Goal: Navigation & Orientation: Find specific page/section

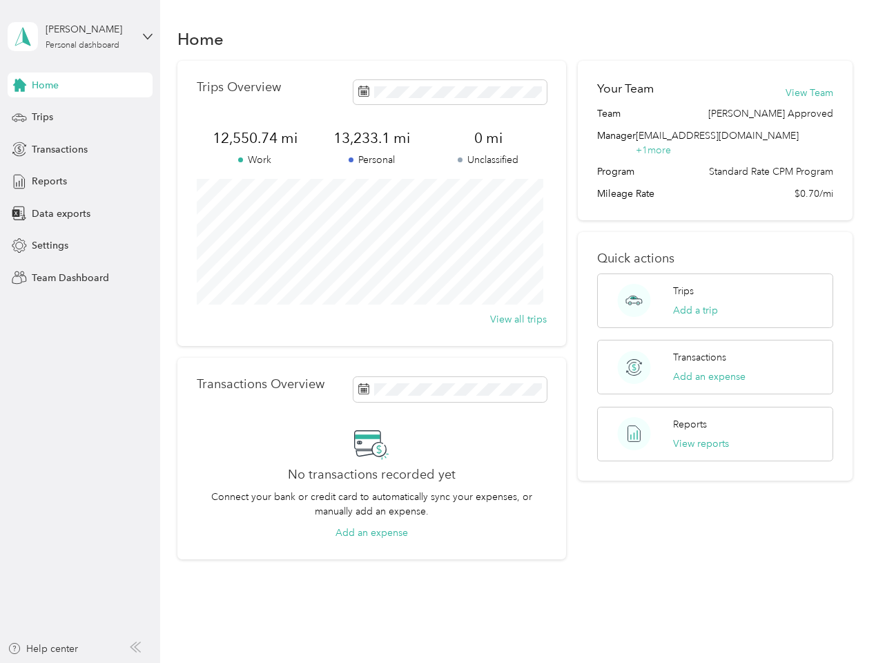
click at [438, 331] on div "Trips Overview 12,550.74 mi Work 13,233.1 mi Personal 0 mi Unclassified View al…" at bounding box center [371, 203] width 389 height 285
click at [80, 37] on div "[PERSON_NAME]" at bounding box center [89, 29] width 86 height 14
click at [80, 85] on div "You’re signed in as [EMAIL_ADDRESS][DOMAIN_NAME] Team dashboard Personal dashbo…" at bounding box center [153, 120] width 291 height 141
click at [19, 85] on div "You’re signed in as [EMAIL_ADDRESS][DOMAIN_NAME] Team dashboard Personal dashbo…" at bounding box center [153, 120] width 291 height 141
click at [80, 117] on div "Trips" at bounding box center [80, 117] width 145 height 25
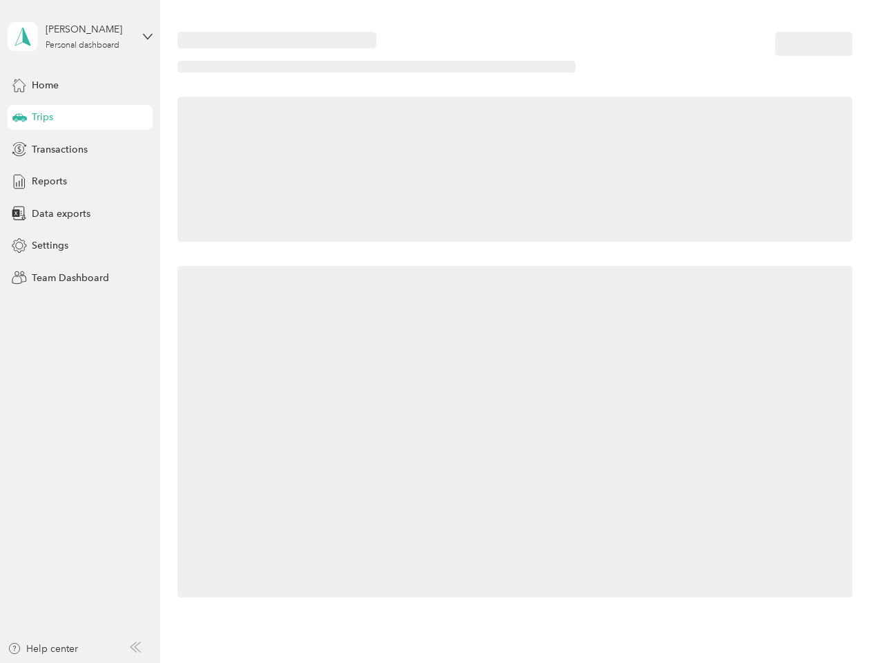
click at [19, 117] on icon at bounding box center [19, 116] width 14 height 7
click at [80, 149] on span "Transactions" at bounding box center [60, 149] width 56 height 14
click at [19, 149] on icon at bounding box center [19, 149] width 15 height 15
click at [80, 182] on div "Reports" at bounding box center [80, 181] width 145 height 25
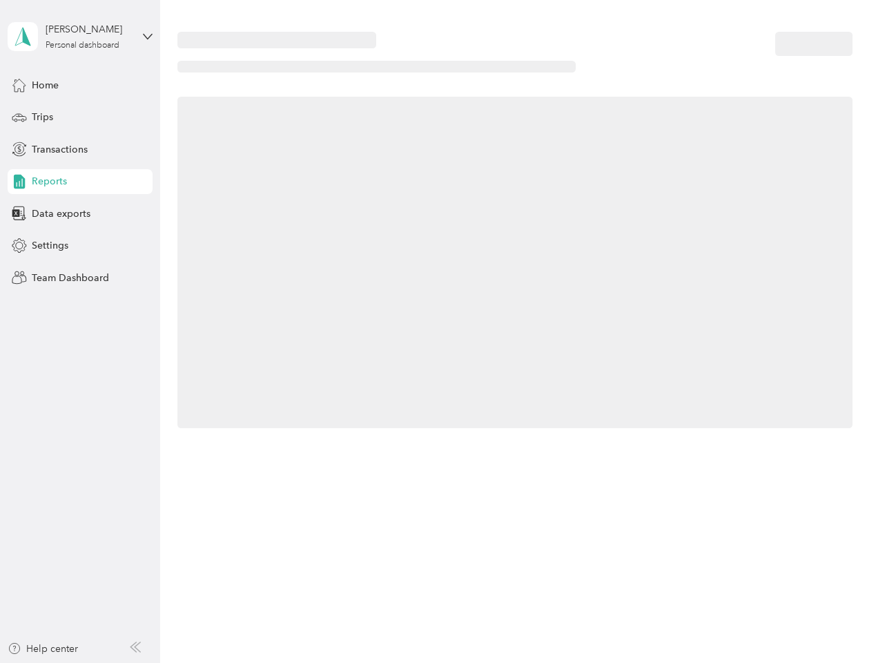
click at [19, 182] on icon at bounding box center [19, 181] width 15 height 15
